Goal: Transaction & Acquisition: Purchase product/service

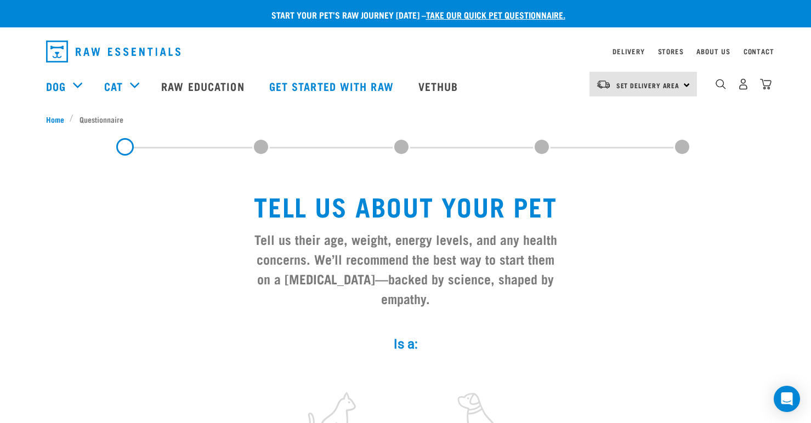
click at [681, 82] on div "Set Delivery Area North Island South Island" at bounding box center [642, 84] width 107 height 25
click at [643, 114] on link "[GEOGRAPHIC_DATA]" at bounding box center [641, 115] width 105 height 24
click at [631, 50] on link "Delivery" at bounding box center [628, 51] width 32 height 4
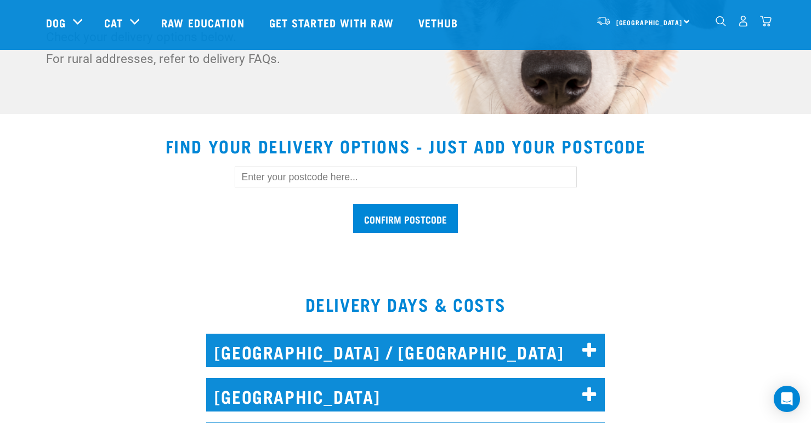
scroll to position [259, 0]
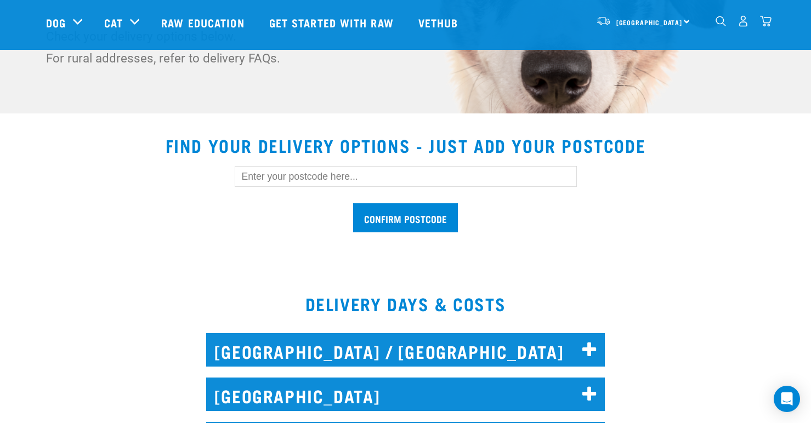
click at [261, 176] on input "text" at bounding box center [406, 176] width 342 height 21
type input "0610"
click at [413, 218] on input "Confirm postcode" at bounding box center [405, 217] width 105 height 29
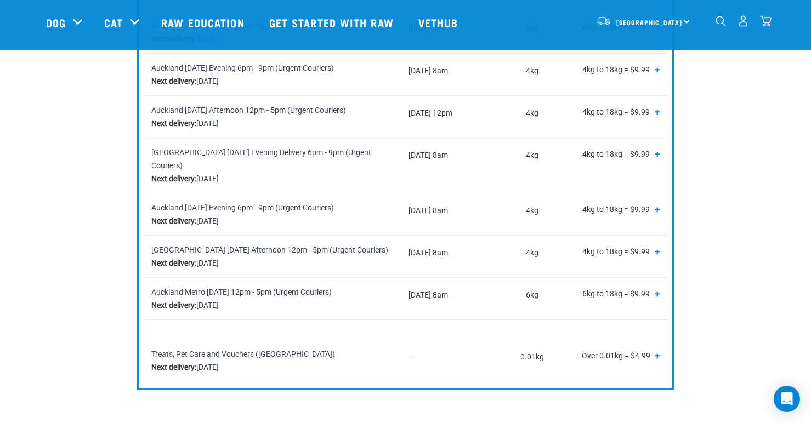
scroll to position [578, 0]
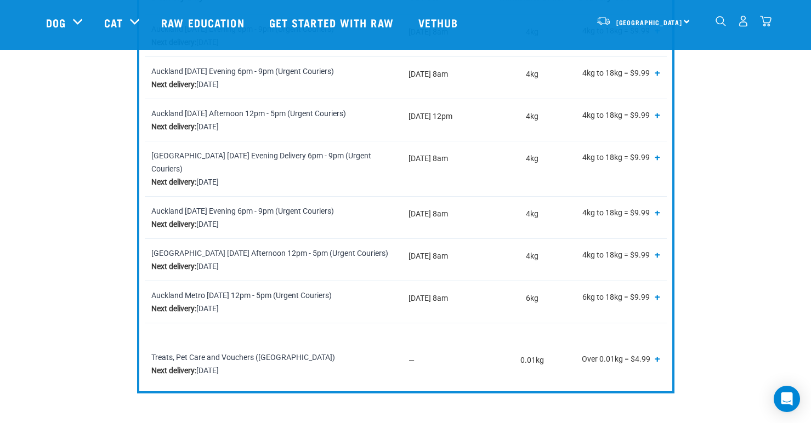
click at [262, 160] on div "Auckland Thursday Evening Delivery 6pm - 9pm (Urgent Couriers) Next delivery: T…" at bounding box center [273, 168] width 244 height 39
click at [211, 163] on div "Auckland Thursday Evening Delivery 6pm - 9pm (Urgent Couriers) Next delivery: T…" at bounding box center [273, 168] width 244 height 39
click at [182, 178] on strong "Next delivery:" at bounding box center [173, 182] width 45 height 9
click at [181, 178] on strong "Next delivery:" at bounding box center [173, 182] width 45 height 9
click at [195, 160] on div "Auckland Thursday Evening Delivery 6pm - 9pm (Urgent Couriers) Next delivery: T…" at bounding box center [273, 168] width 244 height 39
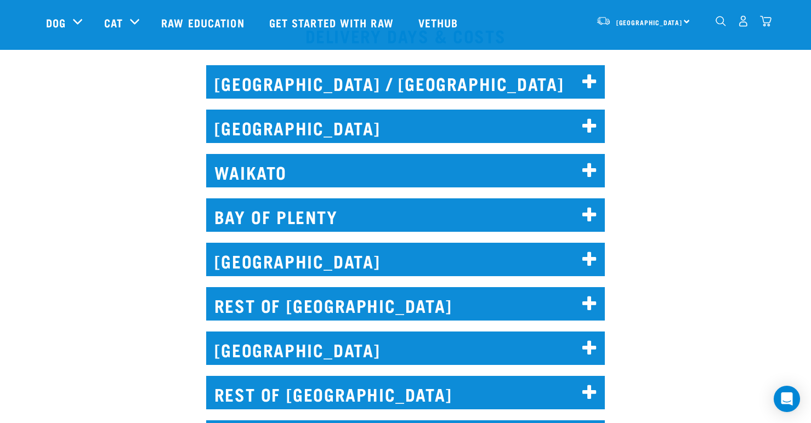
scroll to position [968, 0]
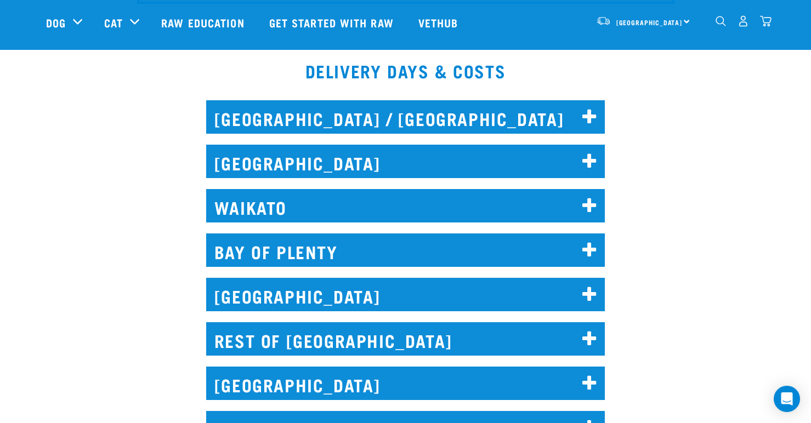
click at [563, 146] on h2 "AUCKLAND" at bounding box center [405, 161] width 399 height 33
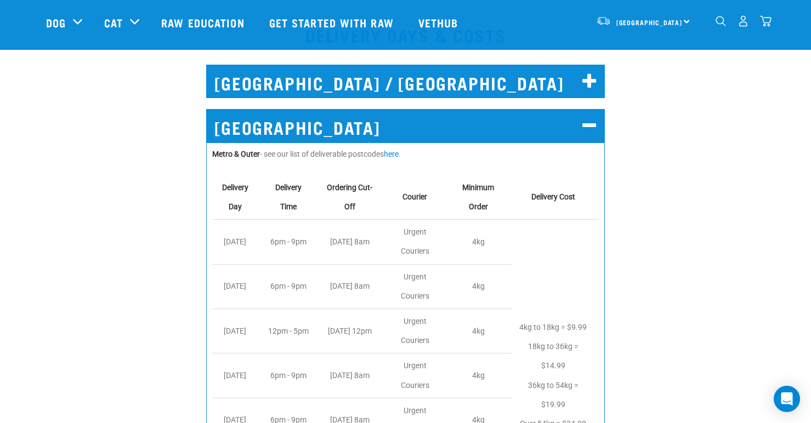
scroll to position [1003, 0]
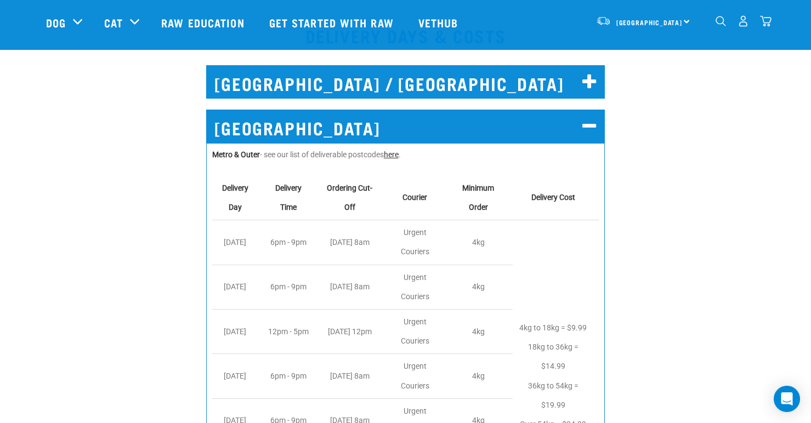
click at [397, 150] on link "here" at bounding box center [391, 154] width 15 height 9
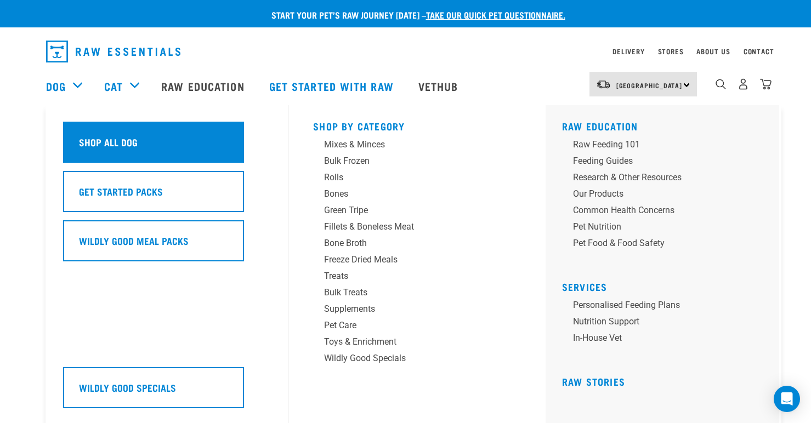
click at [124, 138] on h5 "Shop All Dog" at bounding box center [108, 142] width 59 height 14
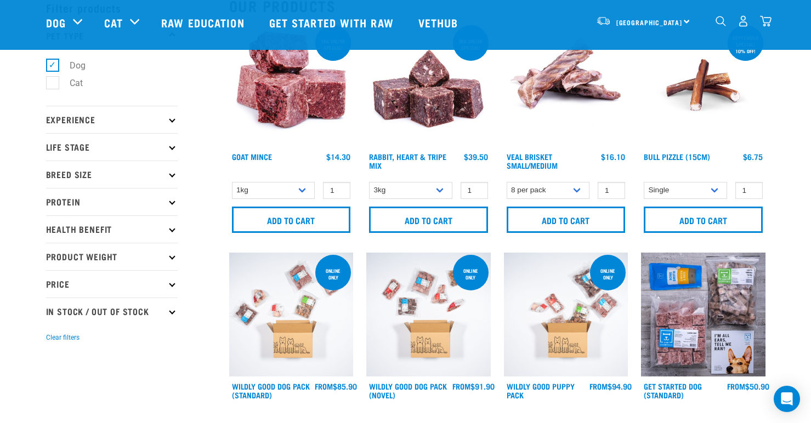
scroll to position [71, 0]
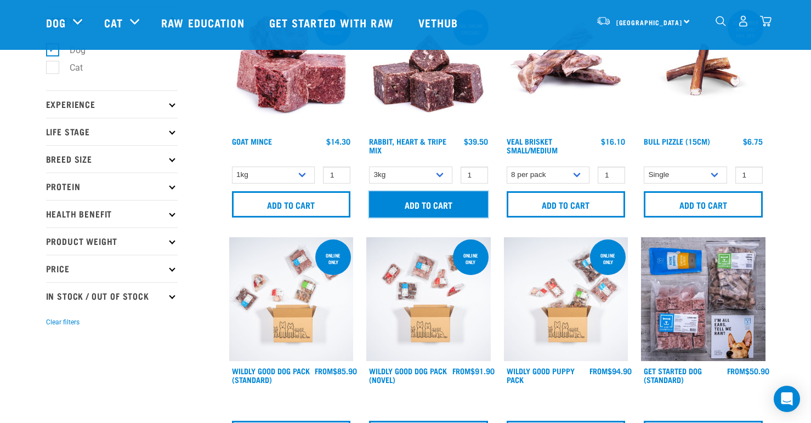
click at [426, 201] on input "Add to cart" at bounding box center [428, 204] width 119 height 26
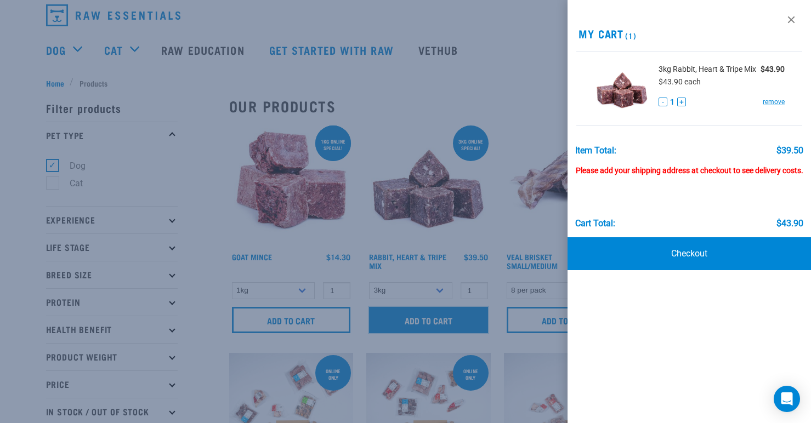
scroll to position [0, 0]
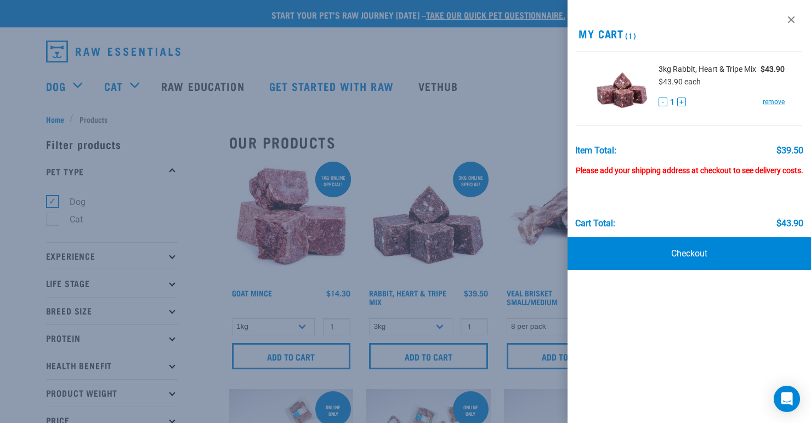
click at [351, 272] on div at bounding box center [405, 211] width 811 height 423
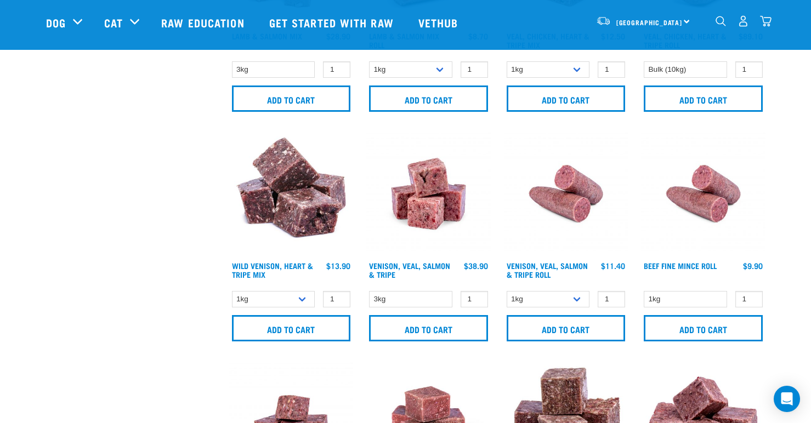
scroll to position [1336, 0]
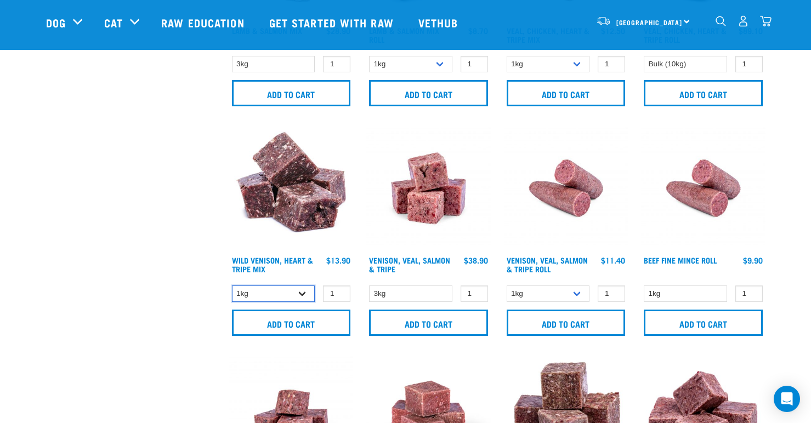
click at [303, 291] on select "1kg 3kg" at bounding box center [273, 294] width 83 height 17
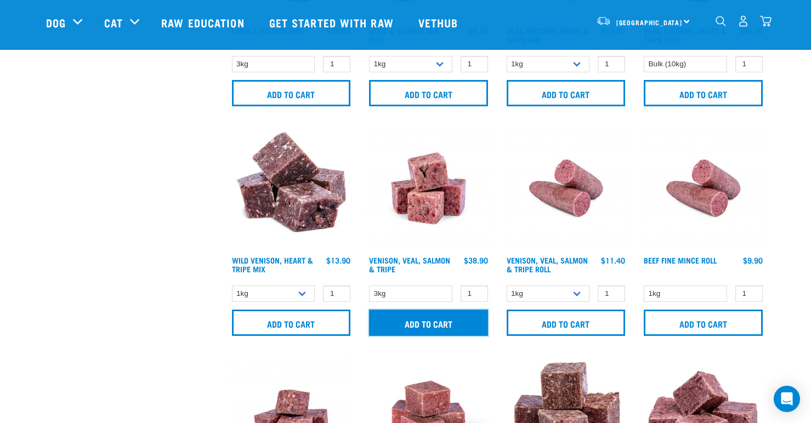
click at [430, 320] on input "Add to cart" at bounding box center [428, 323] width 119 height 26
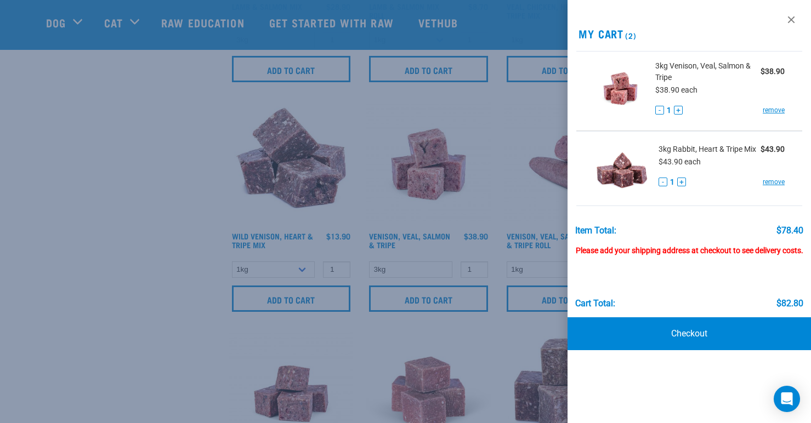
click at [205, 280] on div at bounding box center [405, 211] width 811 height 423
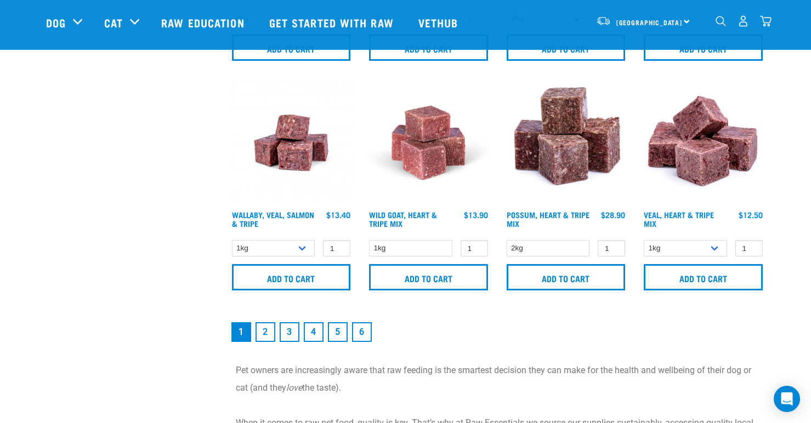
scroll to position [1607, 0]
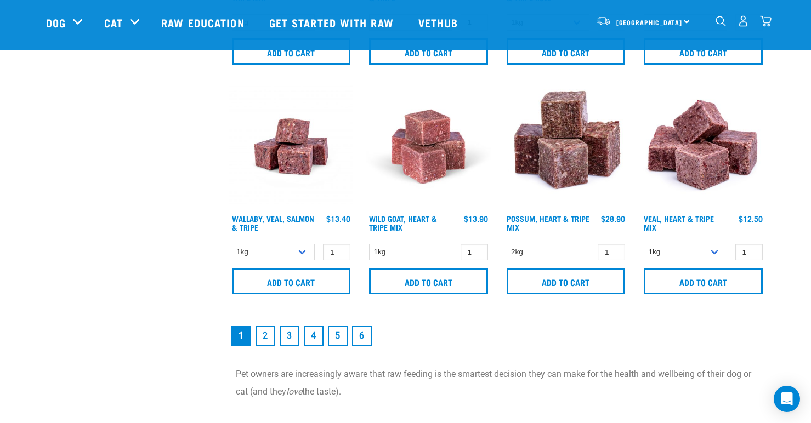
click at [265, 333] on link "2" at bounding box center [265, 336] width 20 height 20
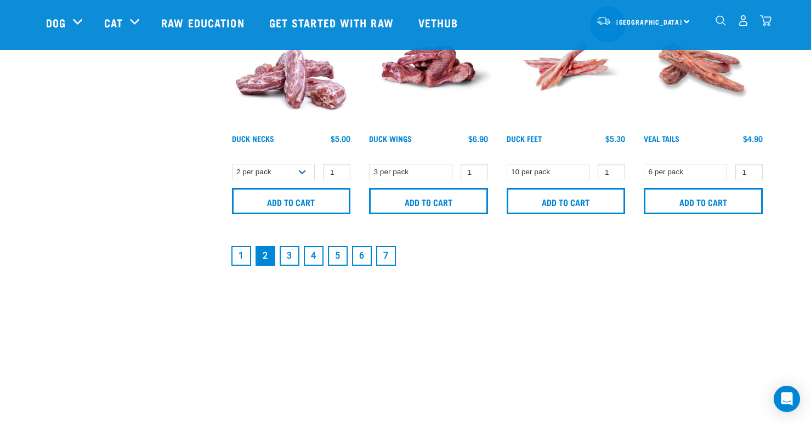
scroll to position [1687, 0]
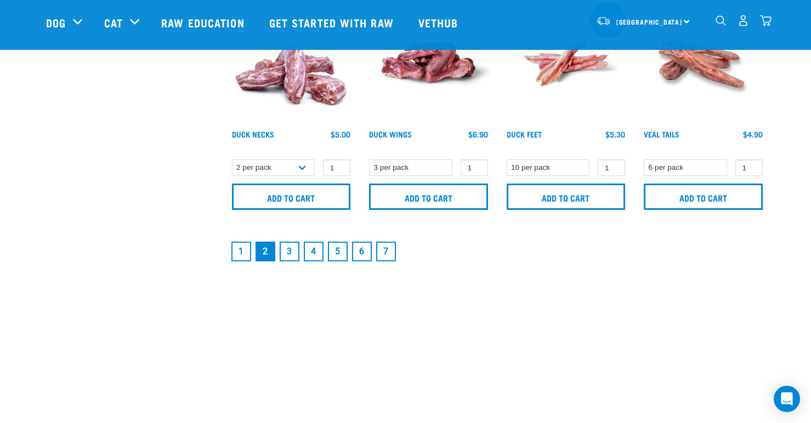
click at [292, 248] on link "3" at bounding box center [290, 252] width 20 height 20
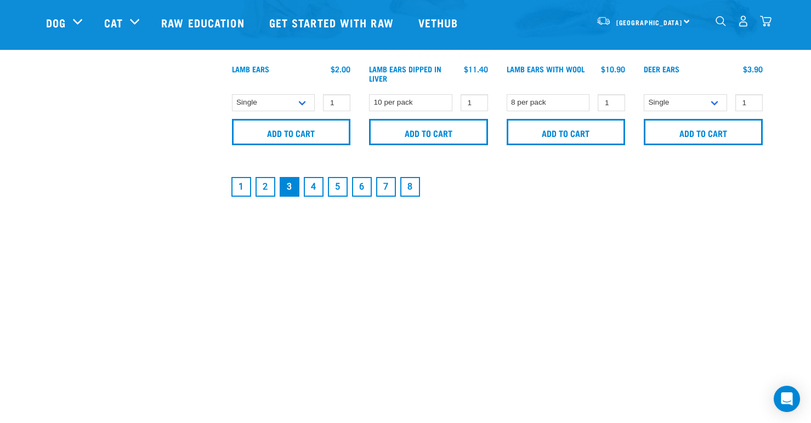
scroll to position [1761, 0]
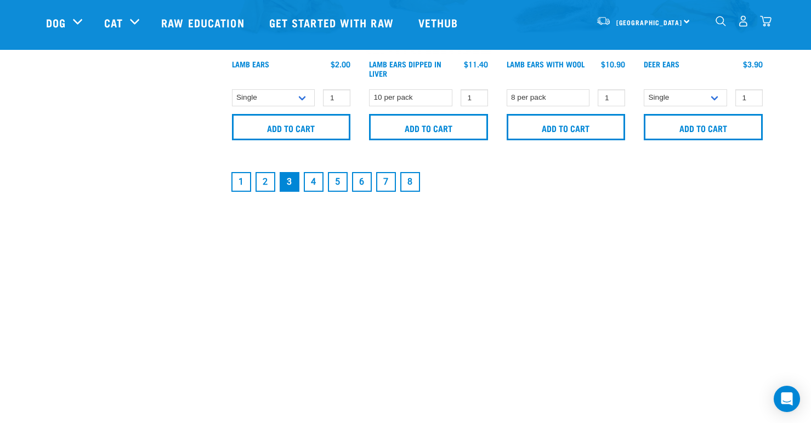
click at [314, 176] on link "4" at bounding box center [314, 182] width 20 height 20
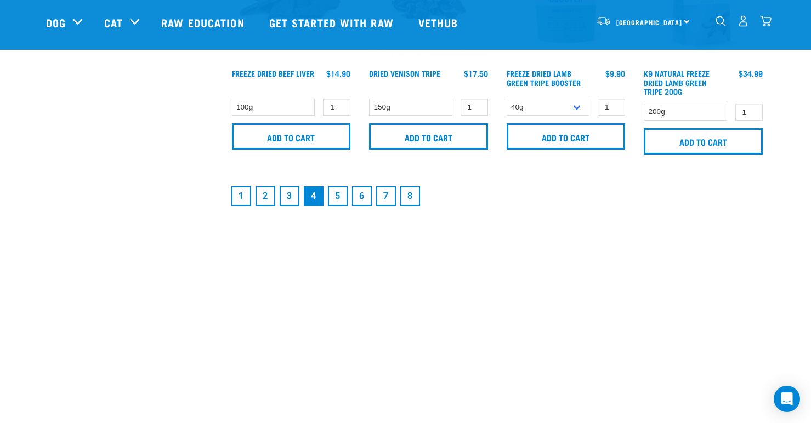
scroll to position [1761, 0]
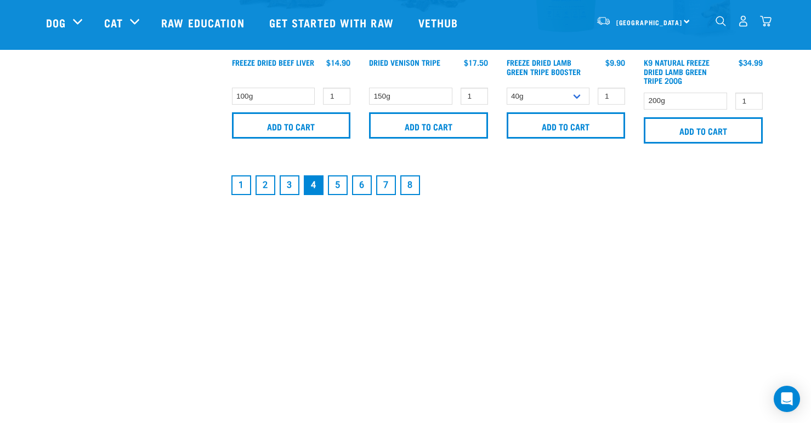
click at [336, 183] on link "5" at bounding box center [338, 185] width 20 height 20
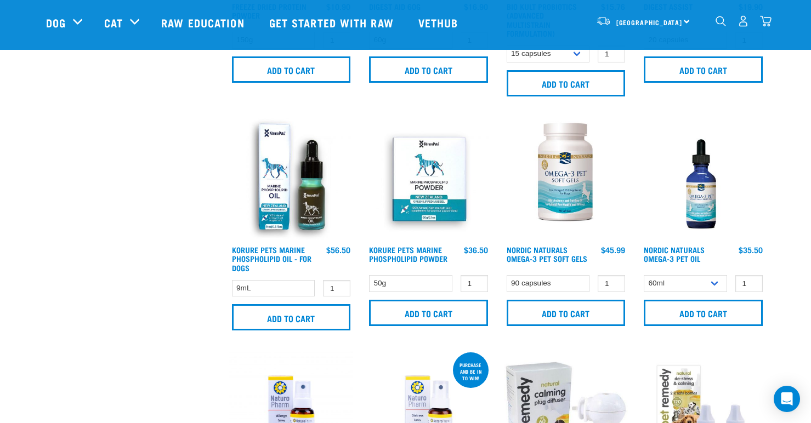
scroll to position [667, 0]
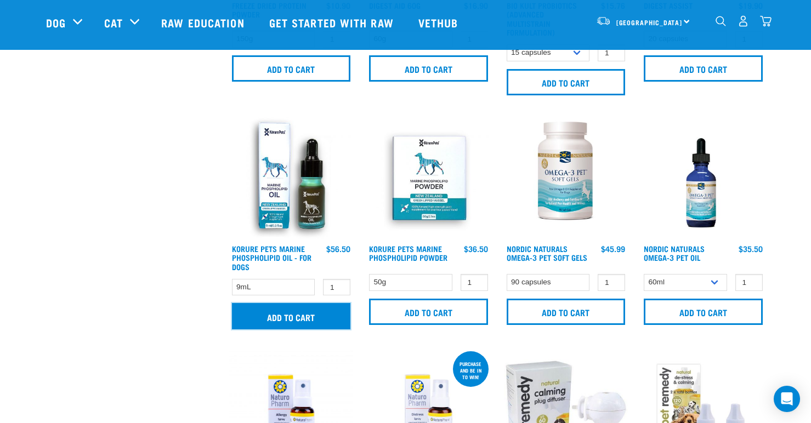
click at [295, 316] on input "Add to cart" at bounding box center [291, 316] width 119 height 26
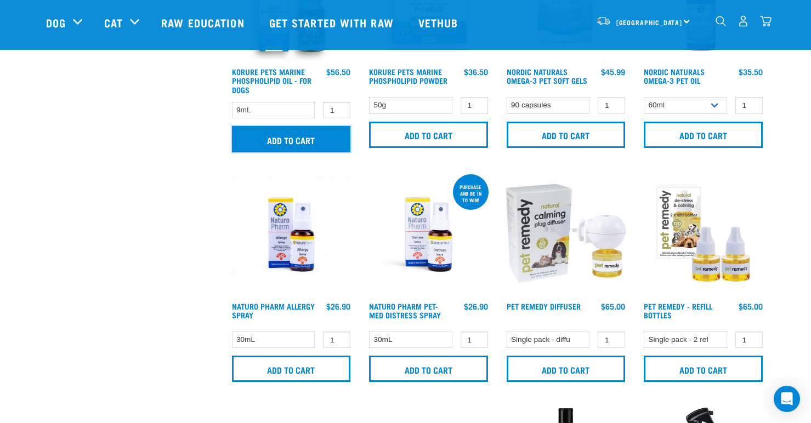
scroll to position [920, 0]
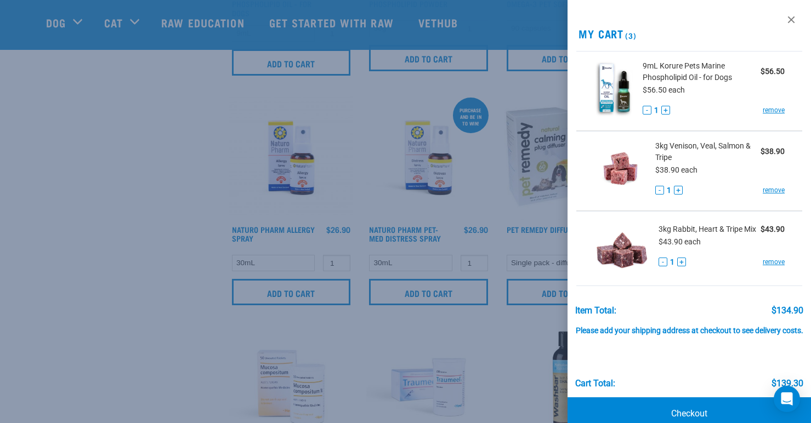
click at [152, 229] on div at bounding box center [405, 211] width 811 height 423
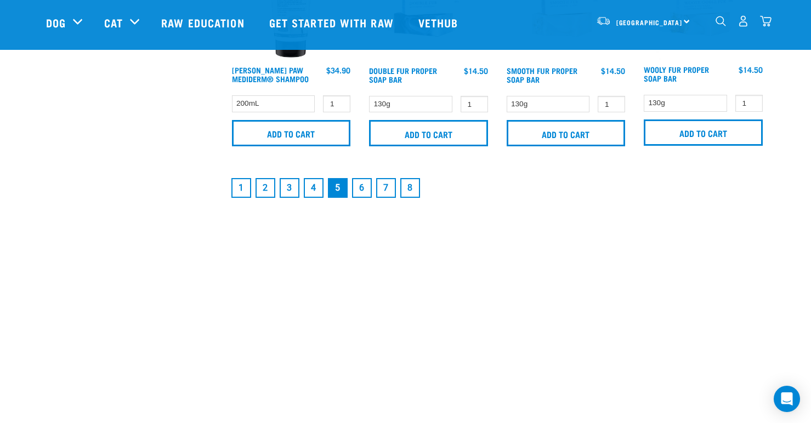
scroll to position [1782, 0]
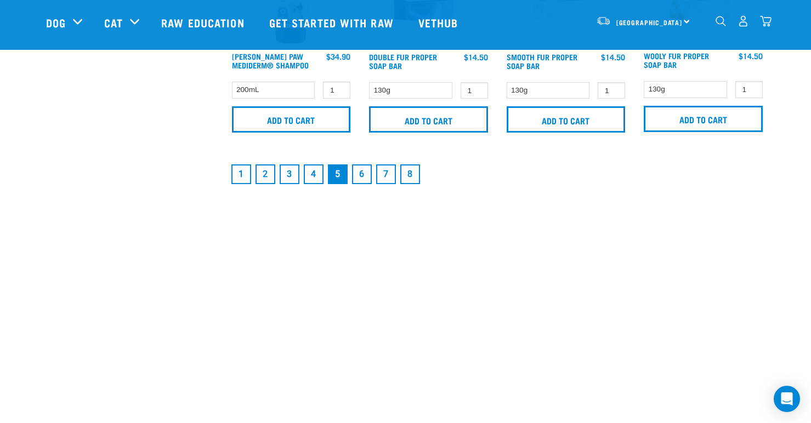
click at [239, 173] on link "1" at bounding box center [241, 174] width 20 height 20
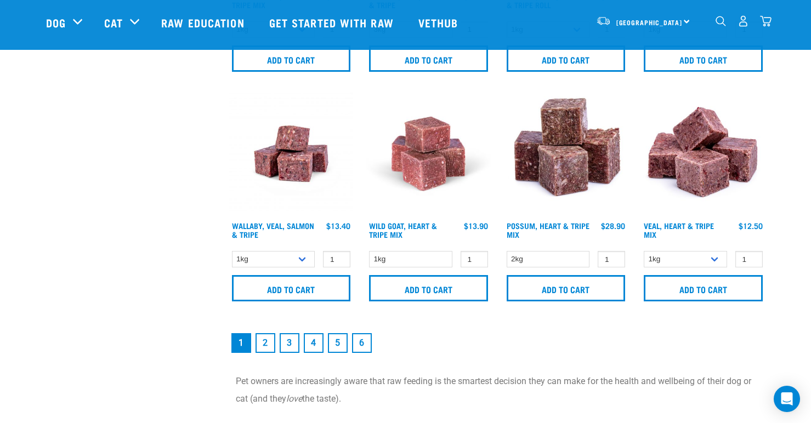
scroll to position [1609, 0]
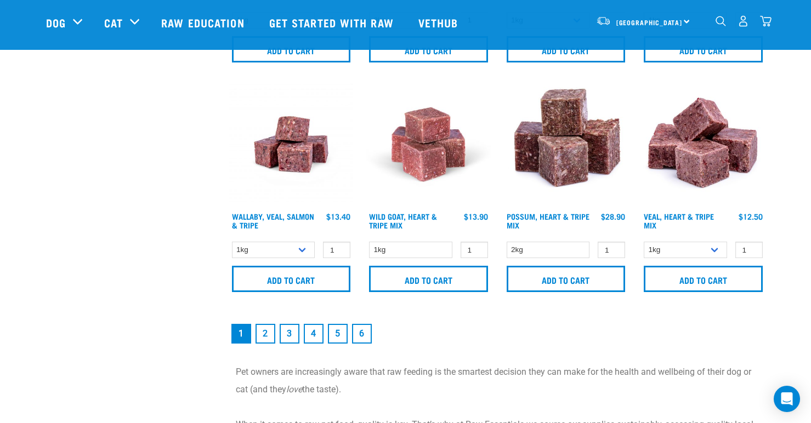
click at [261, 330] on link "2" at bounding box center [265, 334] width 20 height 20
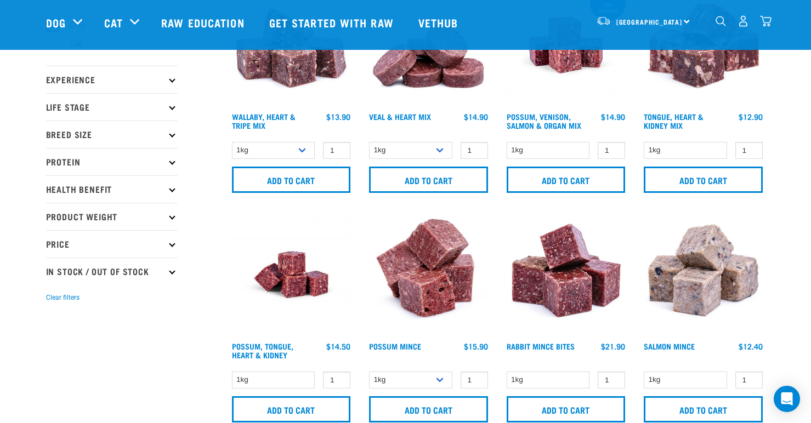
scroll to position [93, 0]
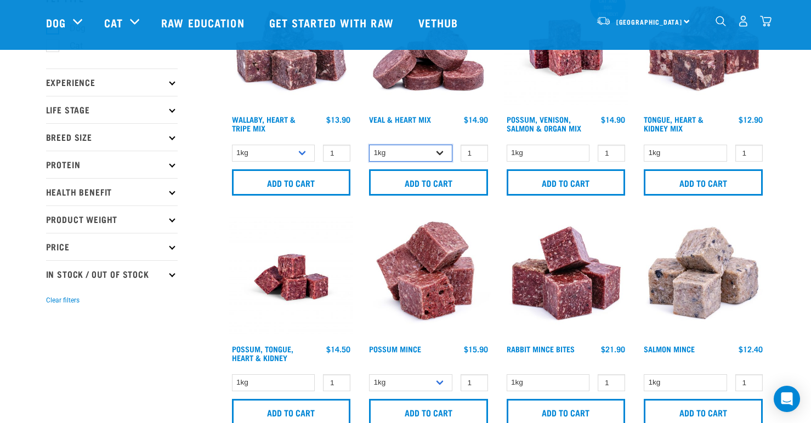
click at [437, 148] on select "1kg 3kg" at bounding box center [410, 153] width 83 height 17
select select "743"
click at [369, 145] on select "1kg 3kg" at bounding box center [410, 153] width 83 height 17
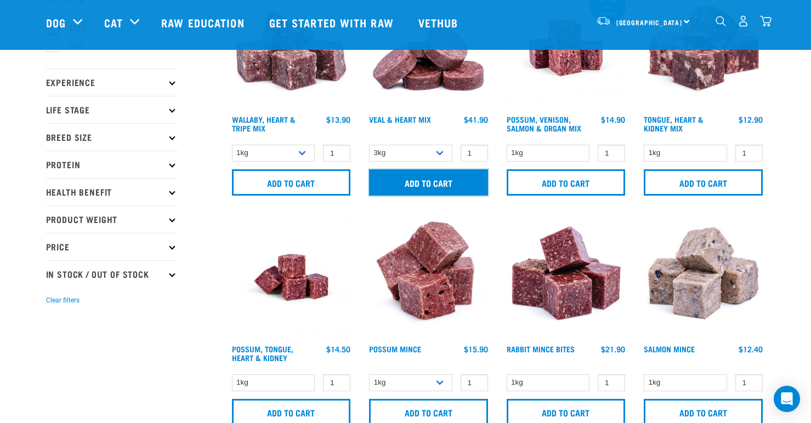
click at [431, 183] on input "Add to cart" at bounding box center [428, 182] width 119 height 26
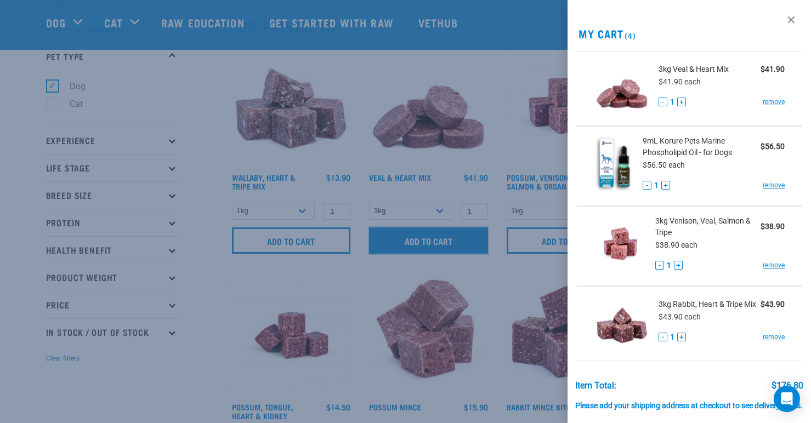
scroll to position [0, 0]
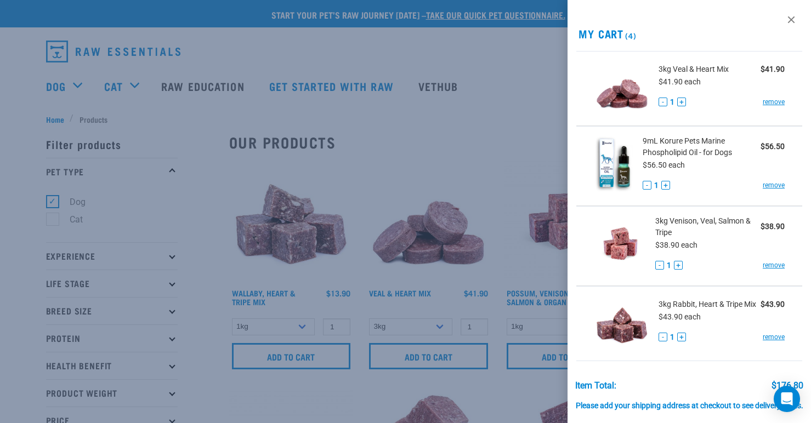
click at [433, 173] on div at bounding box center [405, 211] width 811 height 423
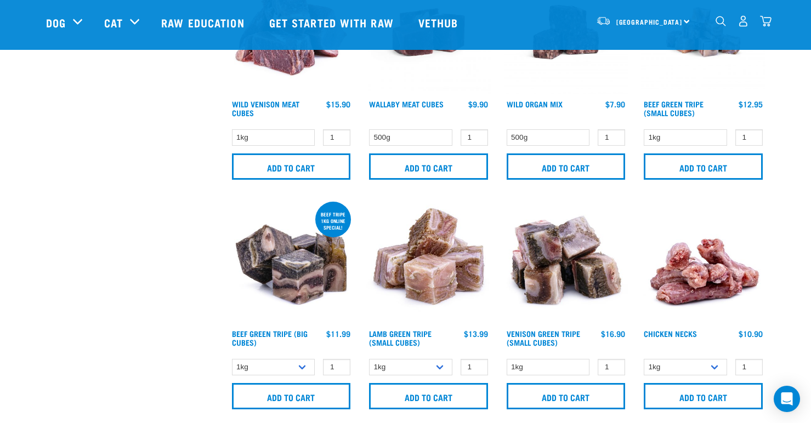
scroll to position [1257, 0]
click at [438, 365] on select "1kg 3kg" at bounding box center [410, 368] width 83 height 17
select select "344959"
click at [369, 360] on select "1kg 3kg" at bounding box center [410, 368] width 83 height 17
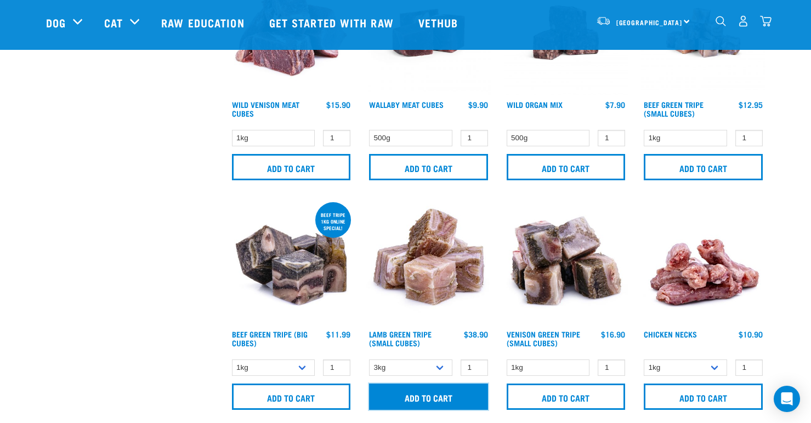
click at [429, 393] on input "Add to cart" at bounding box center [428, 397] width 119 height 26
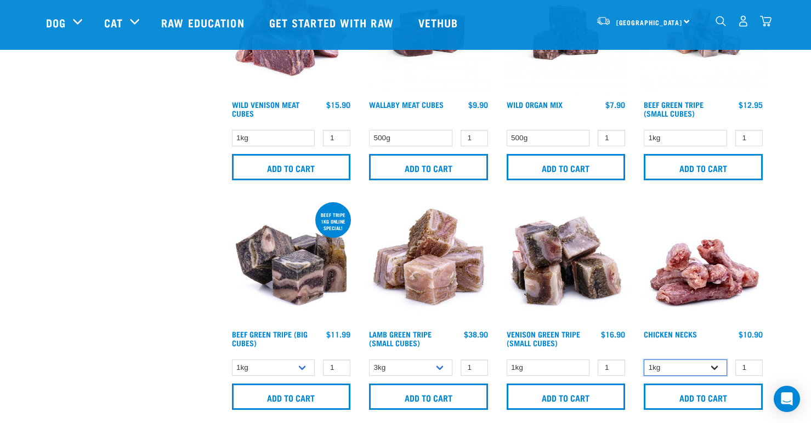
click at [714, 362] on select "1kg 2kg" at bounding box center [684, 368] width 83 height 17
select select "7342"
click at [643, 360] on select "1kg 2kg" at bounding box center [684, 368] width 83 height 17
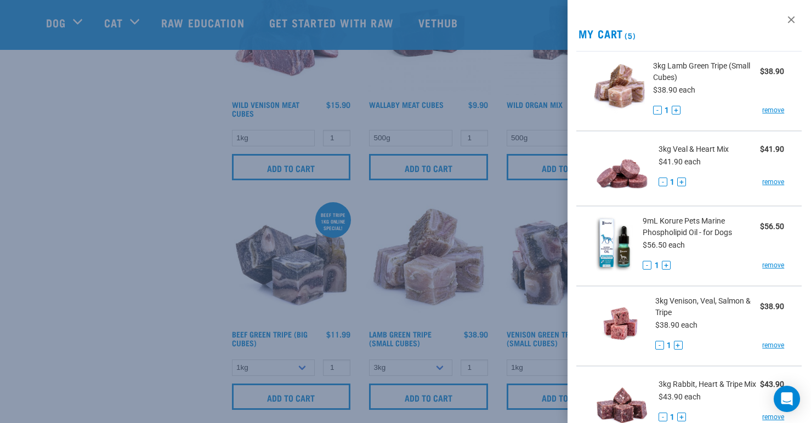
click at [694, 396] on div "Start your pet’s raw journey today – take our quick pet questionnaire. Delivery…" at bounding box center [405, 9] width 811 height 2533
click at [157, 332] on div at bounding box center [405, 211] width 811 height 423
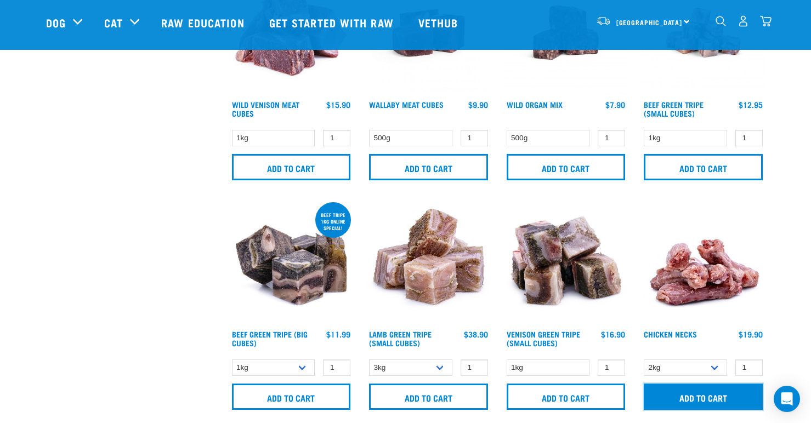
click at [711, 394] on input "Add to cart" at bounding box center [702, 397] width 119 height 26
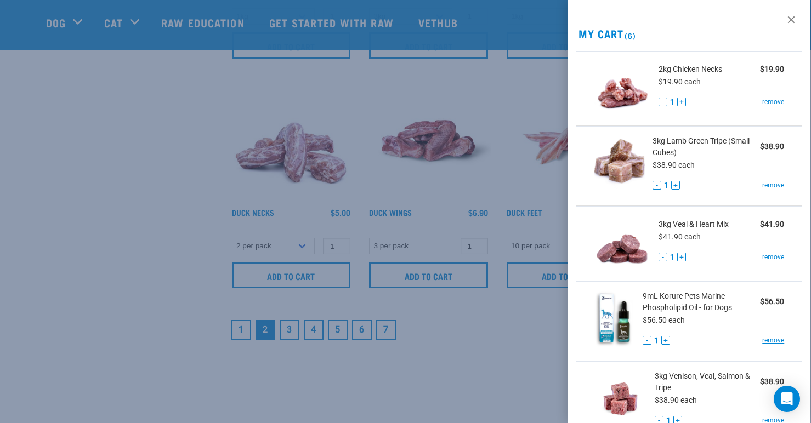
scroll to position [1609, 0]
click at [287, 325] on div at bounding box center [405, 211] width 811 height 423
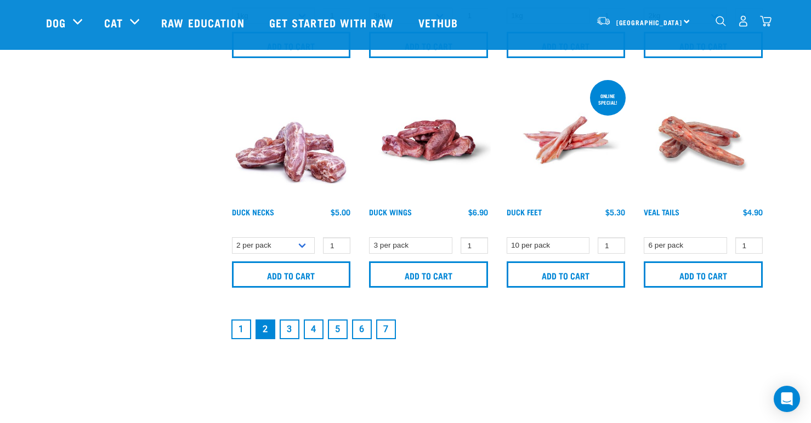
click at [287, 325] on link "3" at bounding box center [290, 330] width 20 height 20
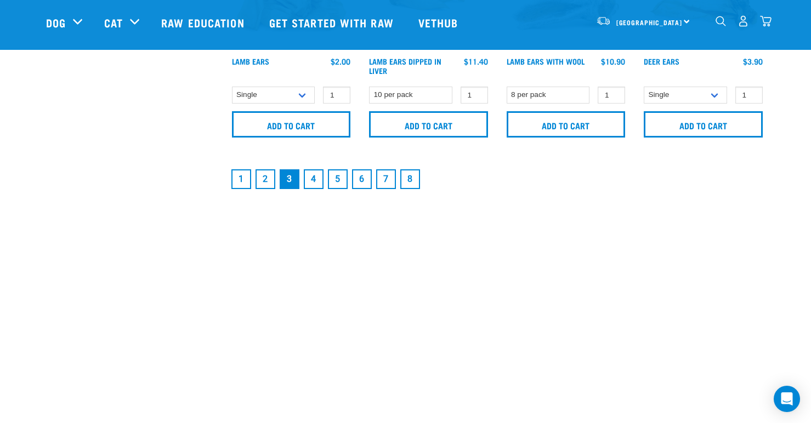
scroll to position [1734, 0]
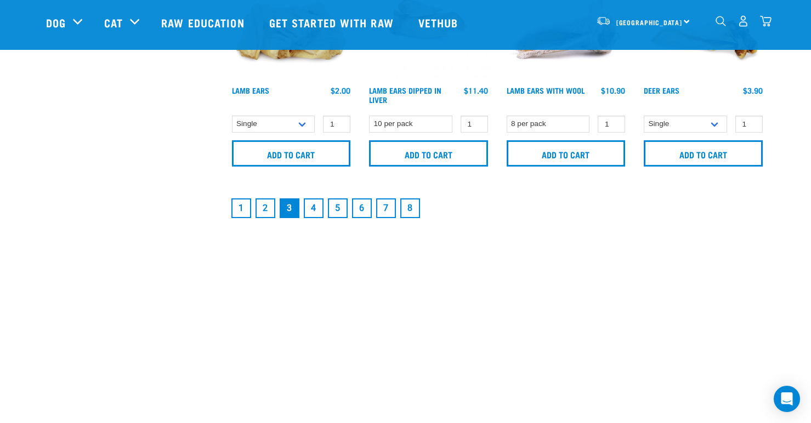
click at [243, 203] on link "1" at bounding box center [241, 208] width 20 height 20
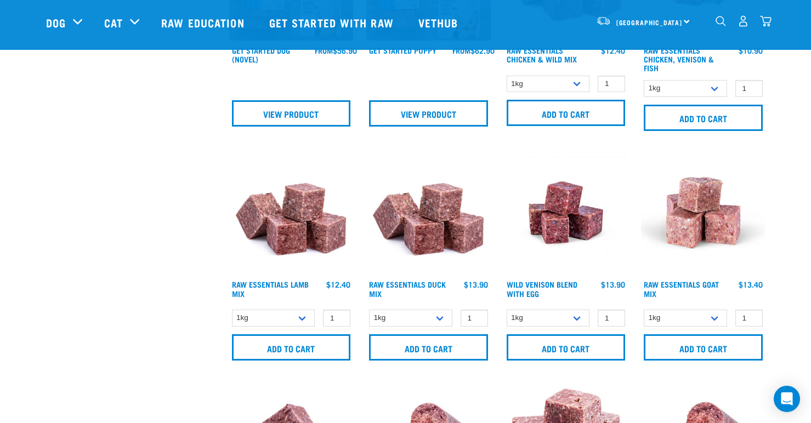
scroll to position [636, 0]
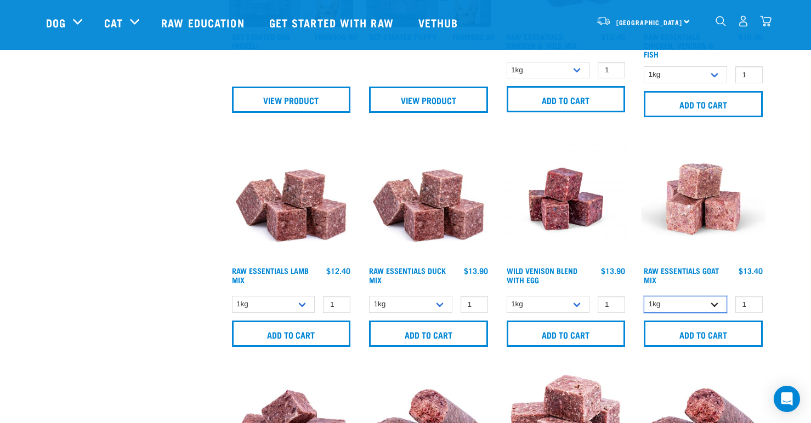
click at [714, 301] on select "1kg 3kg" at bounding box center [684, 304] width 83 height 17
select select "337219"
click at [643, 296] on select "1kg 3kg" at bounding box center [684, 304] width 83 height 17
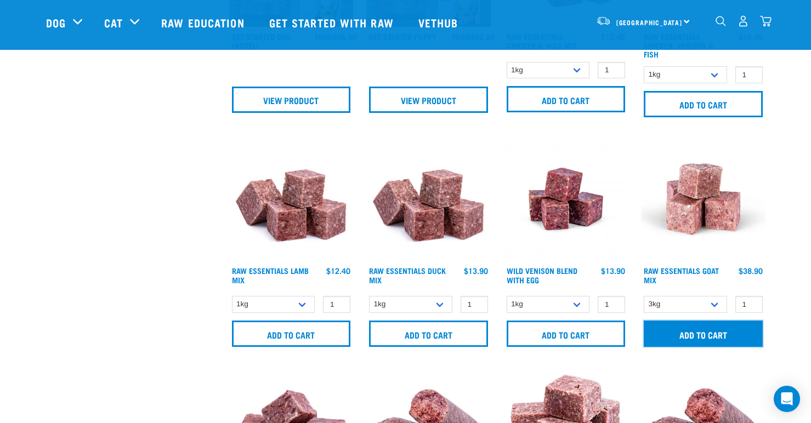
click at [698, 329] on input "Add to cart" at bounding box center [702, 334] width 119 height 26
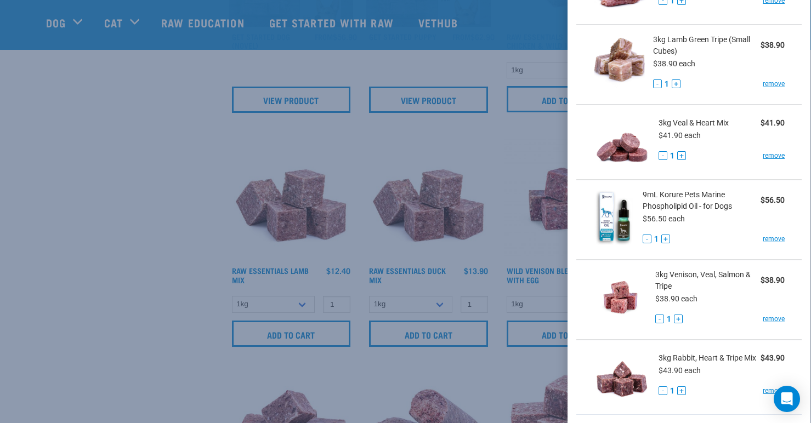
scroll to position [200, 0]
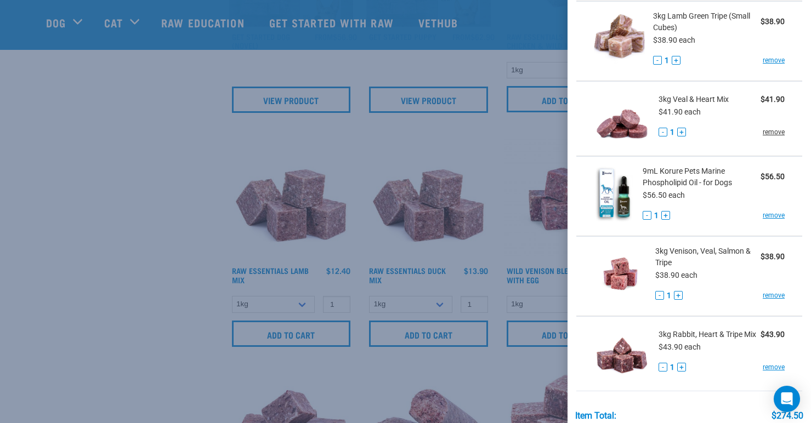
click at [773, 132] on link "remove" at bounding box center [773, 132] width 22 height 10
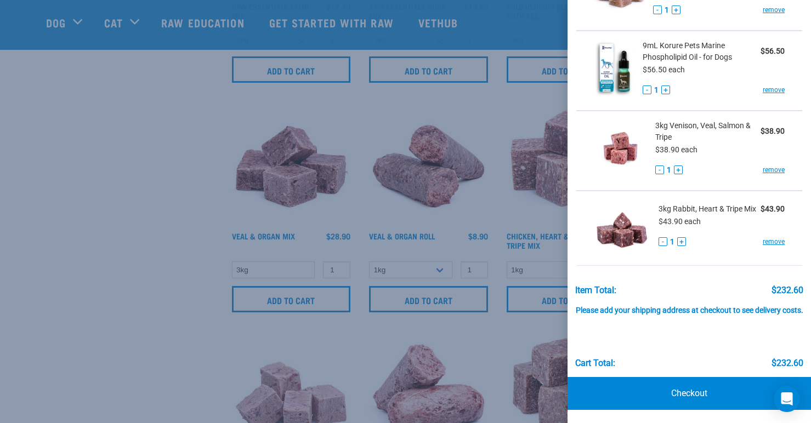
scroll to position [905, 0]
